Goal: Task Accomplishment & Management: Manage account settings

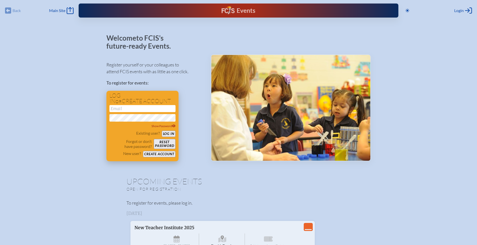
type input "[EMAIL_ADDRESS][DOMAIN_NAME]"
click at [172, 134] on button "Log in" at bounding box center [169, 133] width 14 height 6
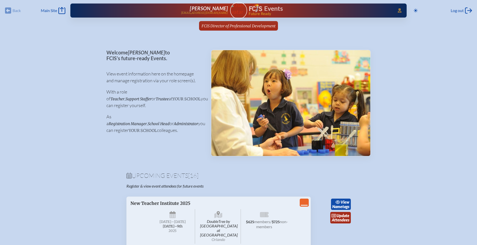
click at [234, 25] on span "FCIS Director of Professional Development" at bounding box center [238, 26] width 74 height 5
